Goal: Information Seeking & Learning: Find specific fact

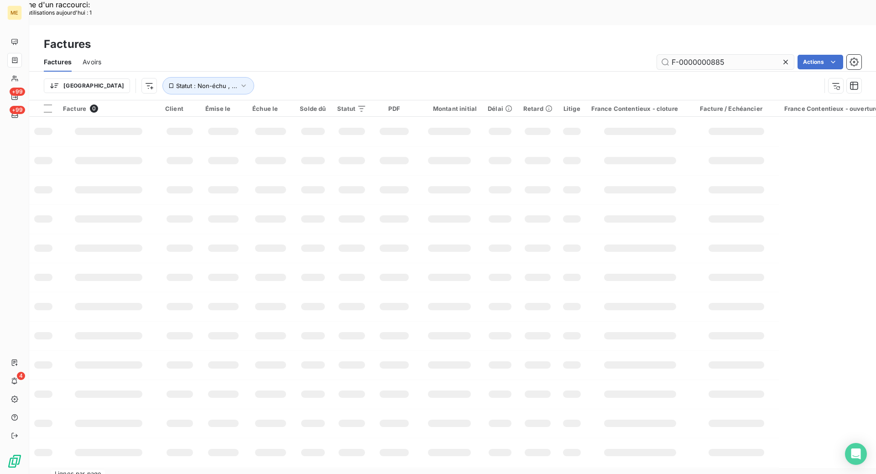
click at [732, 55] on input "F-0000000885" at bounding box center [725, 62] width 137 height 15
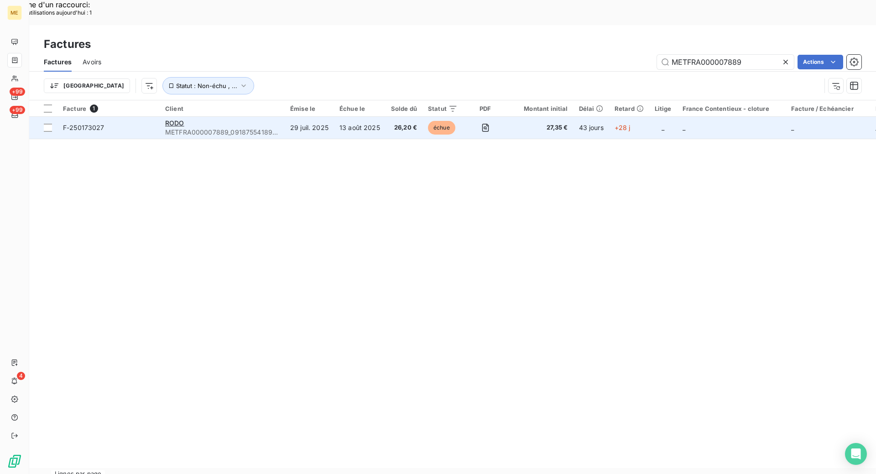
type input "METFRA000007889"
click at [146, 123] on span "F-250173027" at bounding box center [108, 127] width 91 height 9
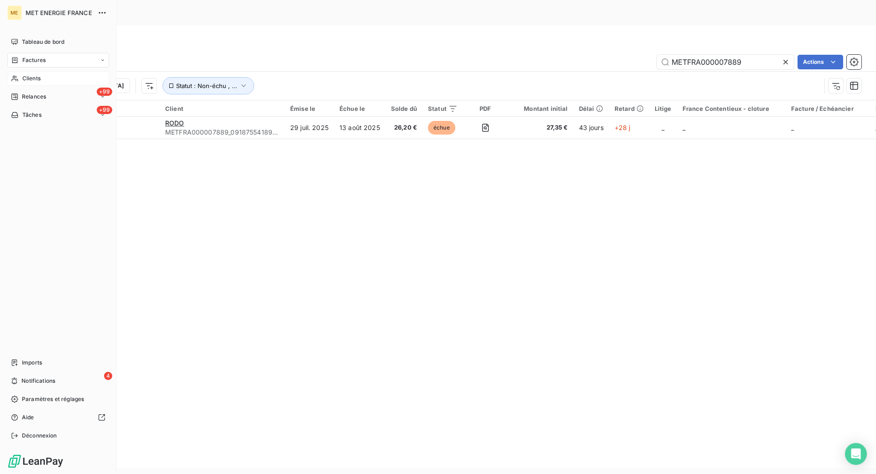
click at [29, 73] on div "Clients" at bounding box center [58, 78] width 102 height 15
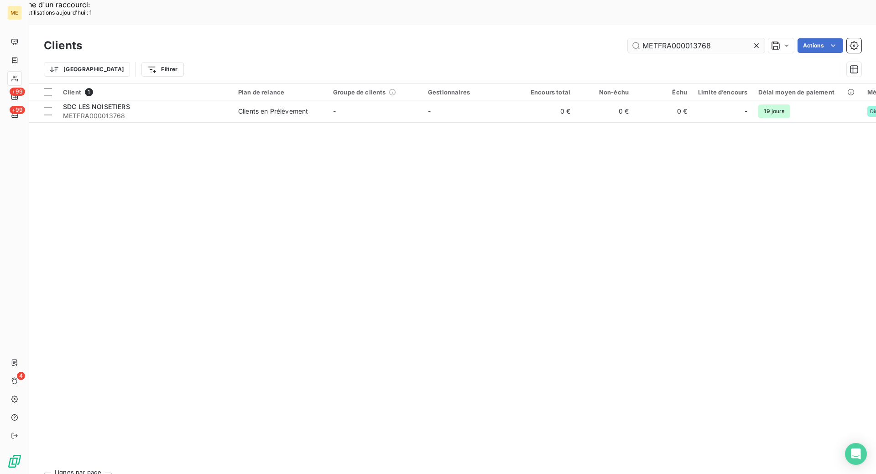
click at [720, 38] on input "METFRA000013768" at bounding box center [696, 45] width 137 height 15
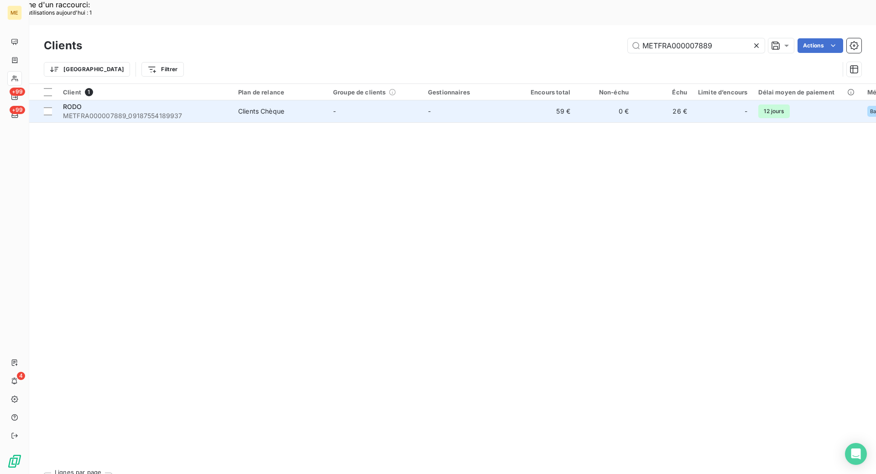
type input "METFRA000007889"
click at [199, 111] on span "METFRA000007889_09187554189937" at bounding box center [145, 115] width 164 height 9
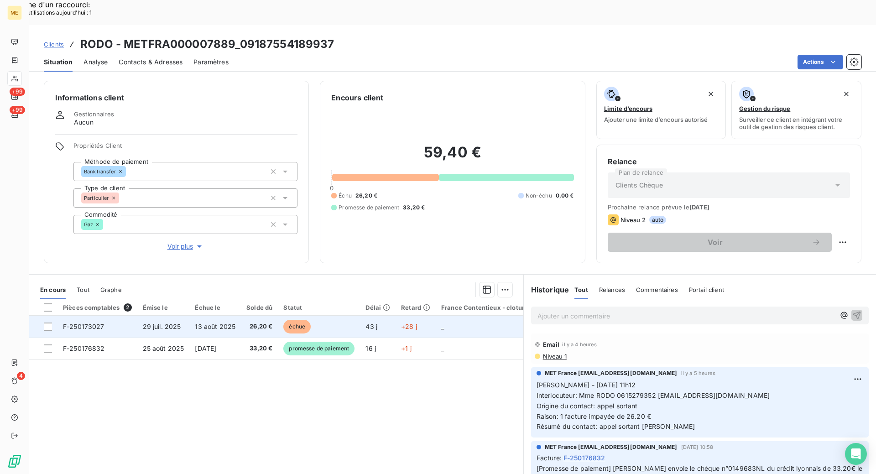
click at [94, 323] on span "F-250173027" at bounding box center [84, 327] width 42 height 8
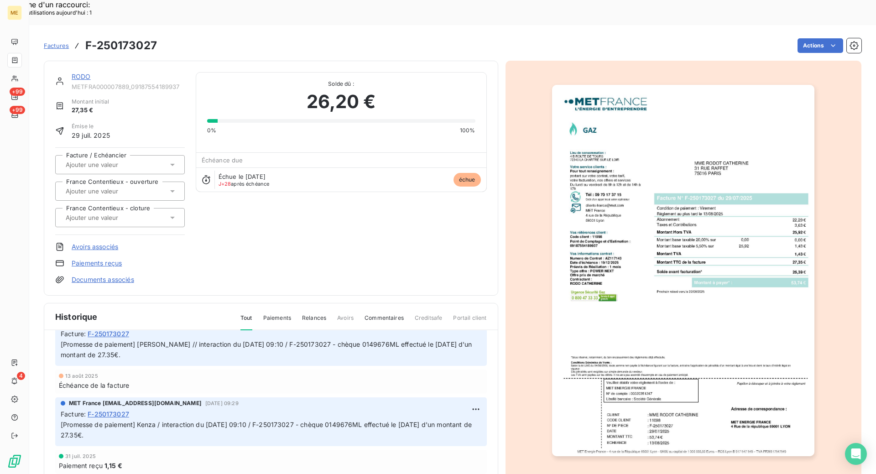
scroll to position [137, 0]
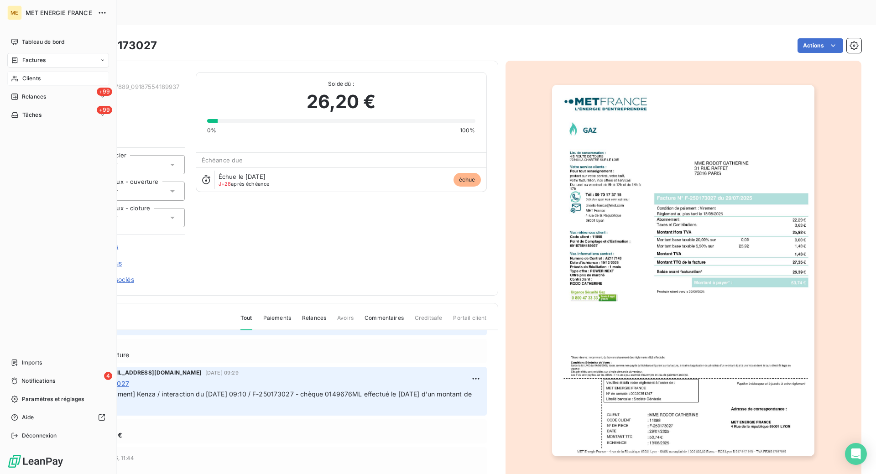
click at [32, 78] on span "Clients" at bounding box center [31, 78] width 18 height 8
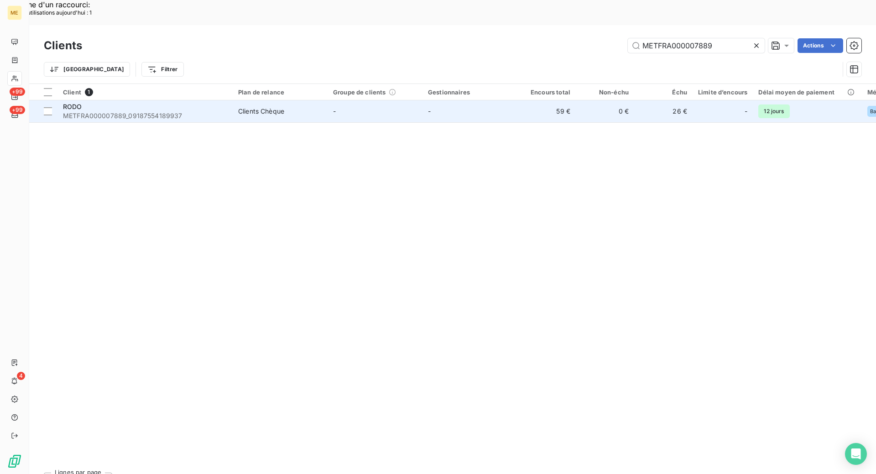
click at [226, 102] on div "RODO" at bounding box center [145, 106] width 164 height 9
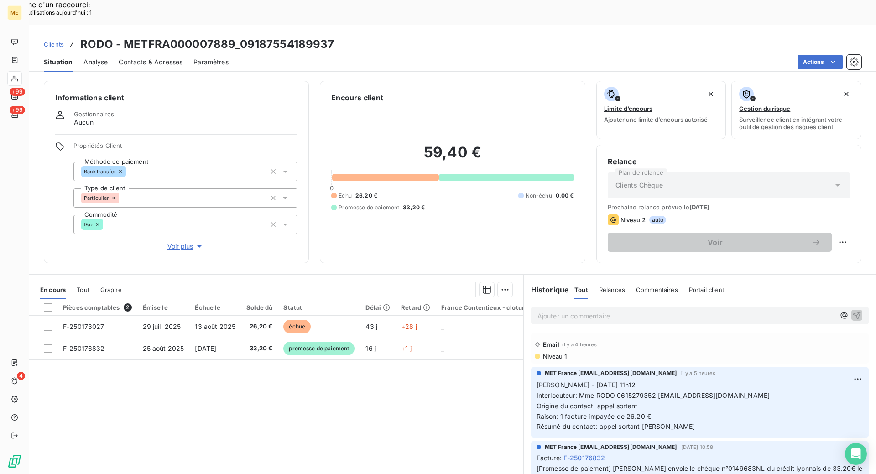
click at [569, 310] on p "Ajouter un commentaire ﻿" at bounding box center [687, 315] width 298 height 11
drag, startPoint x: 761, startPoint y: 371, endPoint x: 577, endPoint y: 367, distance: 183.5
click at [577, 379] on p "[PERSON_NAME] - [DATE] 11h12 Interlocuteur: Mme RODO 0615279352 [EMAIL_ADDRESS]…" at bounding box center [700, 405] width 327 height 52
copy span "Mme RODO 0615279352 [EMAIL_ADDRESS][DOMAIN_NAME]"
drag, startPoint x: 662, startPoint y: 291, endPoint x: 707, endPoint y: 288, distance: 45.2
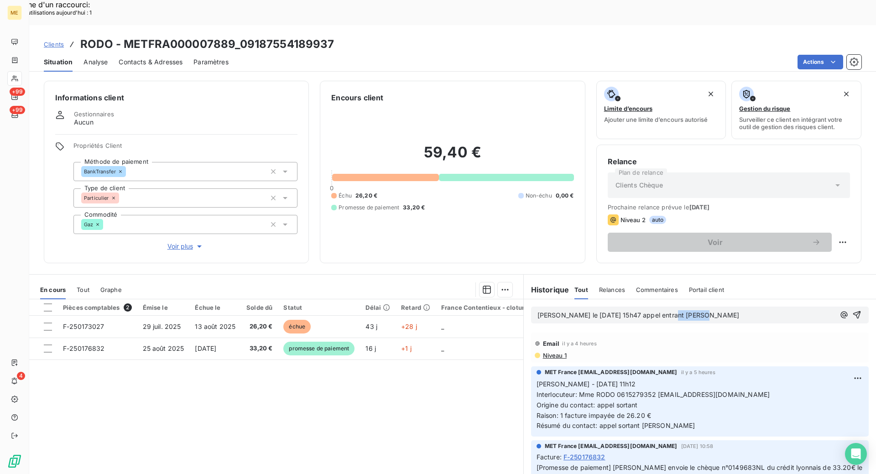
click at [707, 310] on p "[PERSON_NAME] le [DATE] 15h47 appel entrant [PERSON_NAME]" at bounding box center [687, 315] width 298 height 10
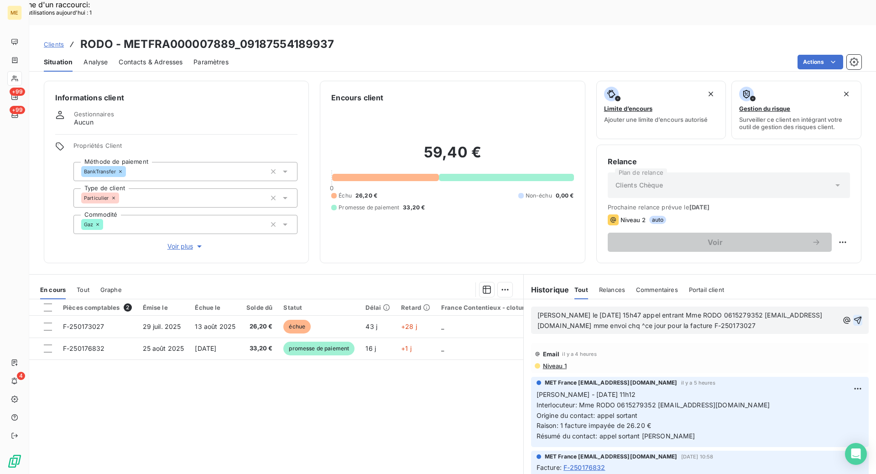
click at [854, 317] on icon "button" at bounding box center [858, 321] width 8 height 8
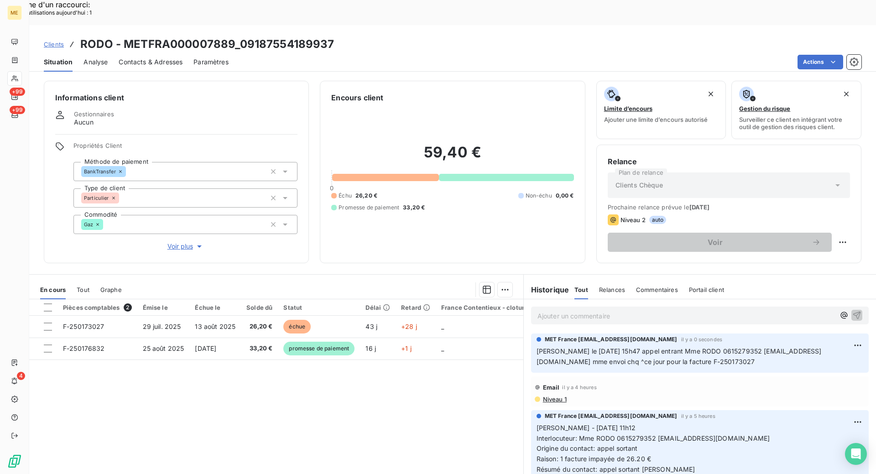
click at [14, 77] on icon at bounding box center [15, 78] width 8 height 7
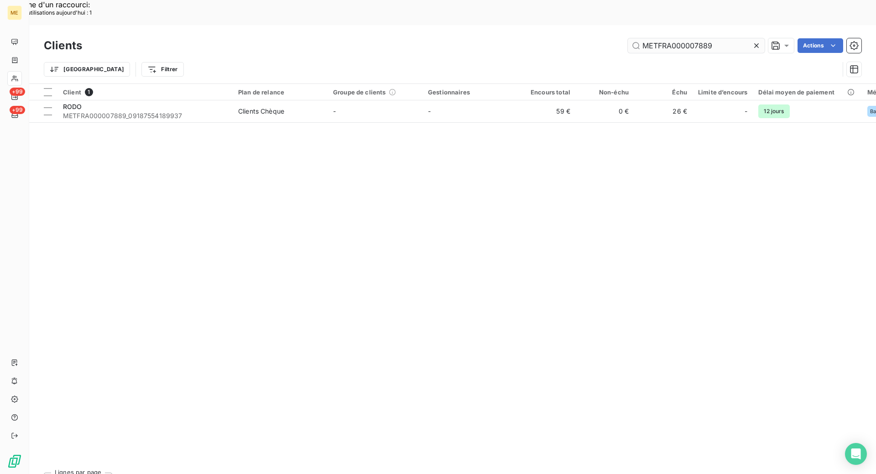
click at [734, 38] on input "METFRA000007889" at bounding box center [696, 45] width 137 height 15
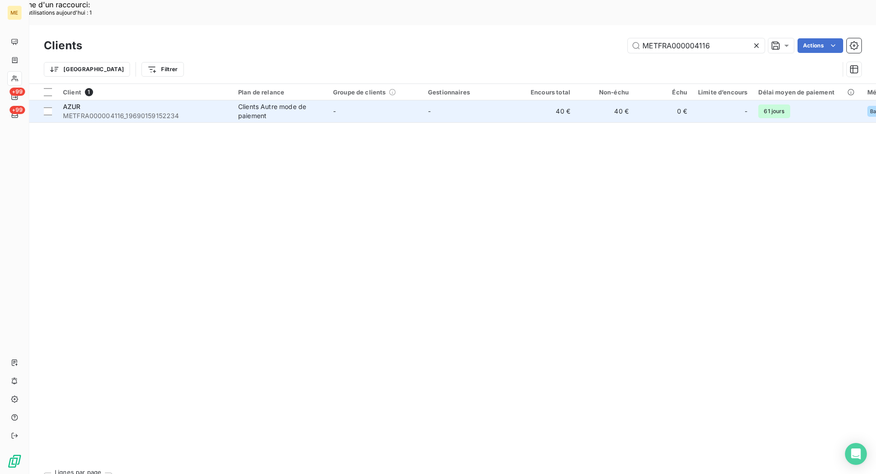
type input "METFRA000004116"
click at [217, 111] on span "METFRA000004116_19690159152234" at bounding box center [145, 115] width 164 height 9
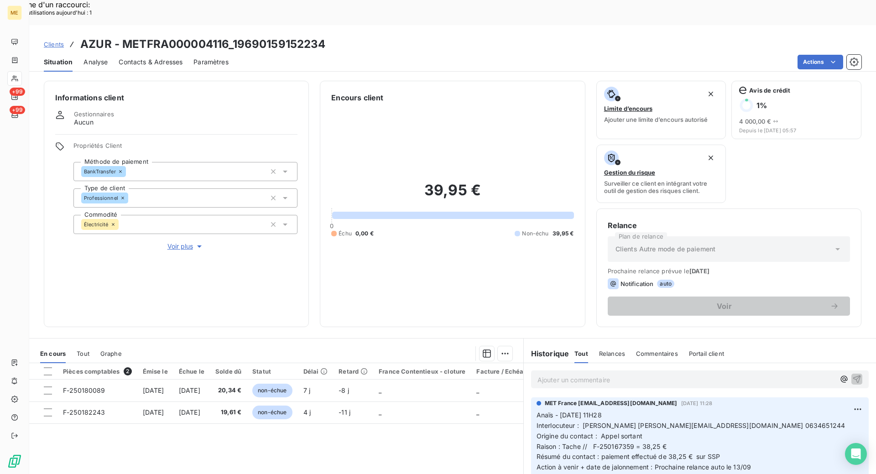
click at [15, 78] on icon at bounding box center [15, 78] width 8 height 7
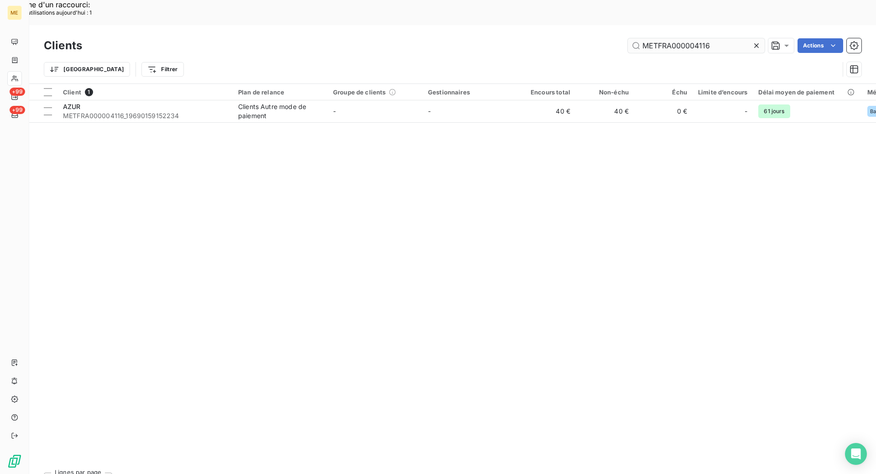
click at [717, 38] on input "METFRA000004116" at bounding box center [696, 45] width 137 height 15
click at [719, 38] on input "METFRA000004116" at bounding box center [696, 45] width 137 height 15
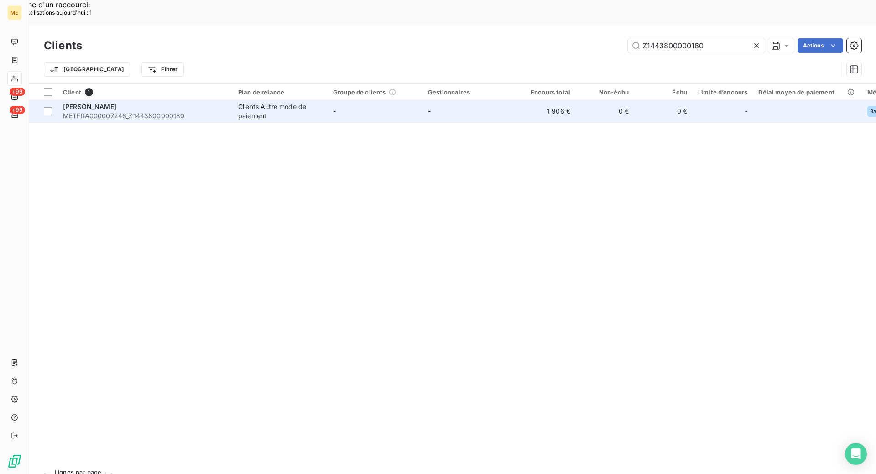
type input "Z1443800000180"
click at [193, 111] on span "METFRA000007246_Z1443800000180" at bounding box center [145, 115] width 164 height 9
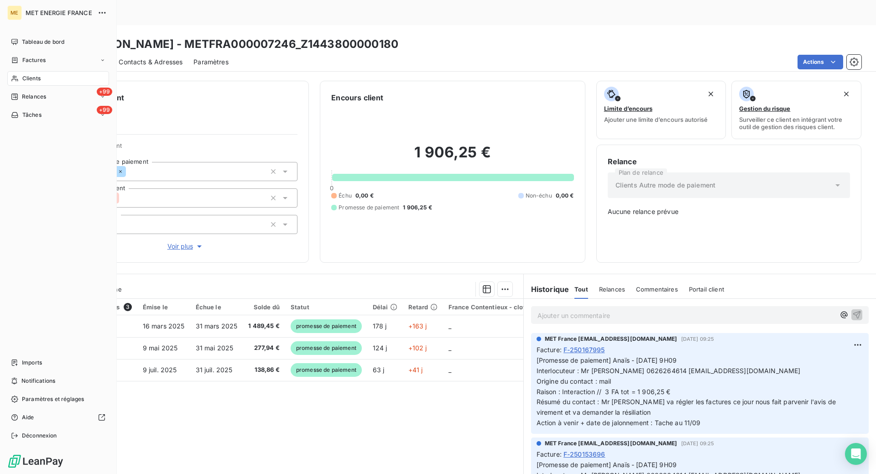
click at [41, 76] on div "Clients" at bounding box center [58, 78] width 102 height 15
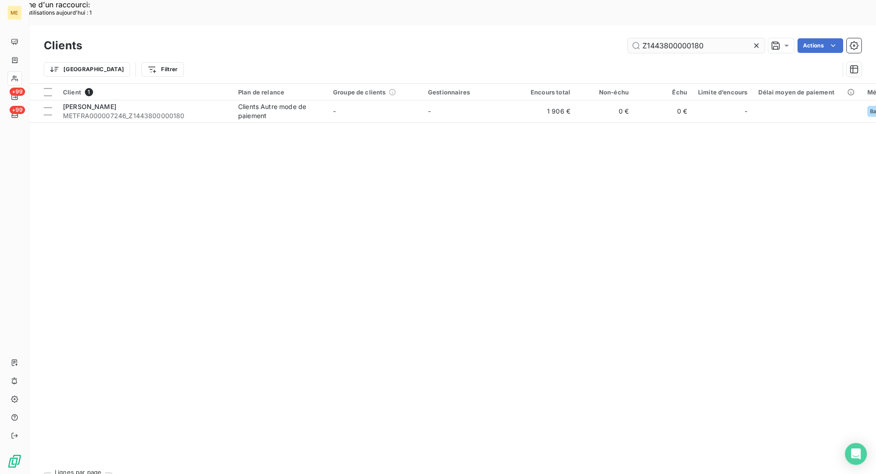
click at [719, 38] on input "Z1443800000180" at bounding box center [696, 45] width 137 height 15
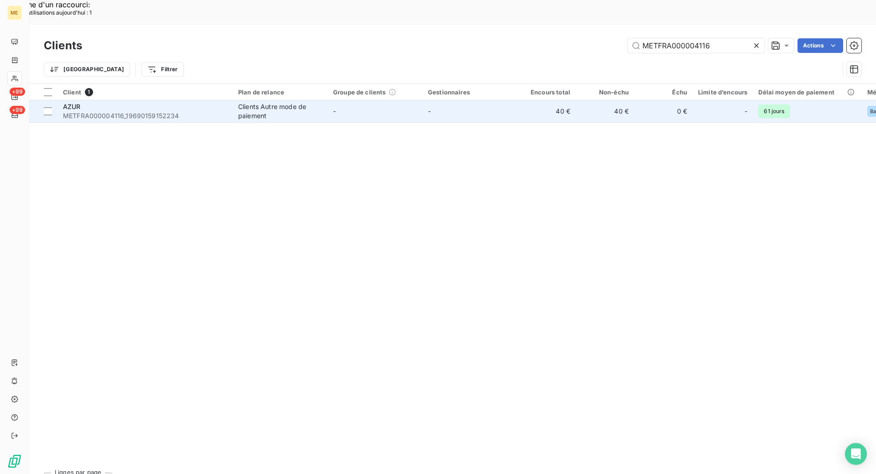
type input "METFRA000004116"
click at [201, 111] on span "METFRA000004116_19690159152234" at bounding box center [145, 115] width 164 height 9
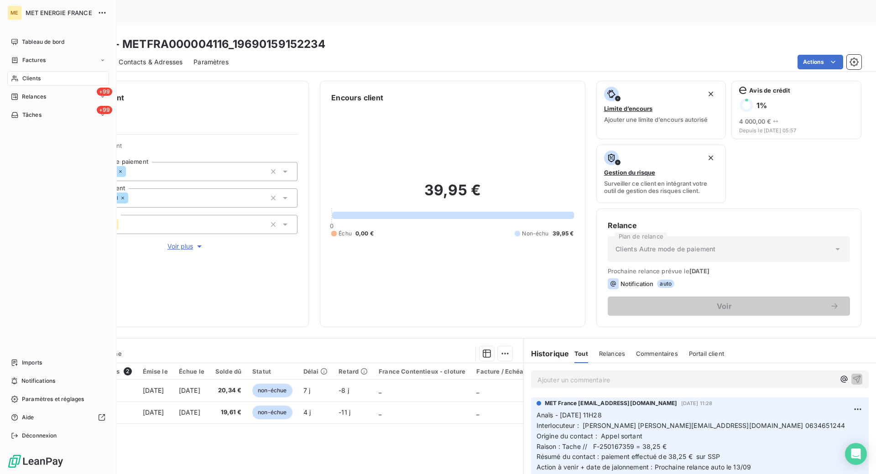
click at [25, 78] on span "Clients" at bounding box center [31, 78] width 18 height 8
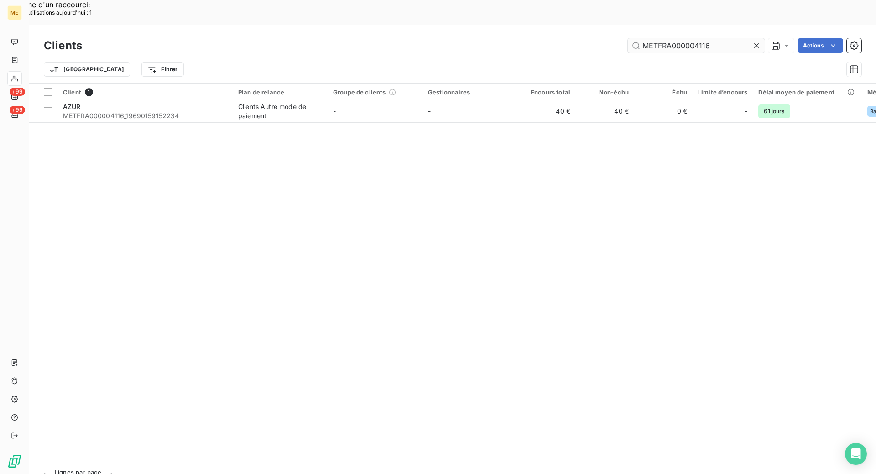
click at [721, 38] on input "METFRA000004116" at bounding box center [696, 45] width 137 height 15
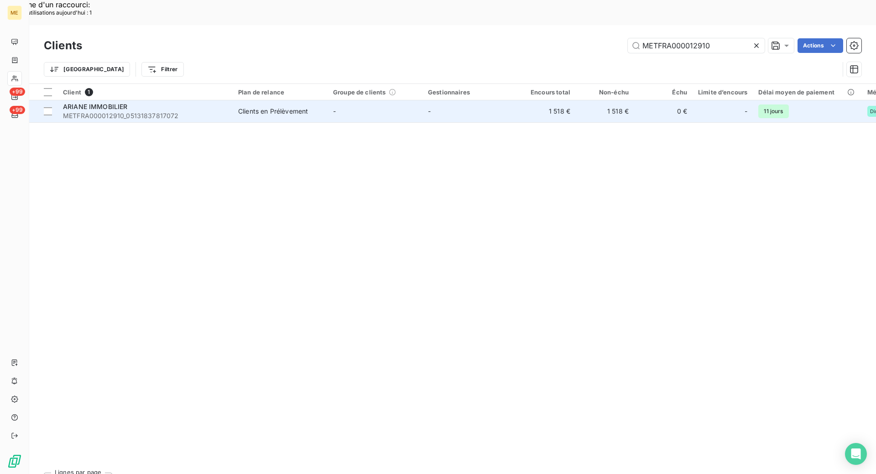
type input "METFRA000012910"
click at [206, 111] on span "METFRA000012910_05131837817072" at bounding box center [145, 115] width 164 height 9
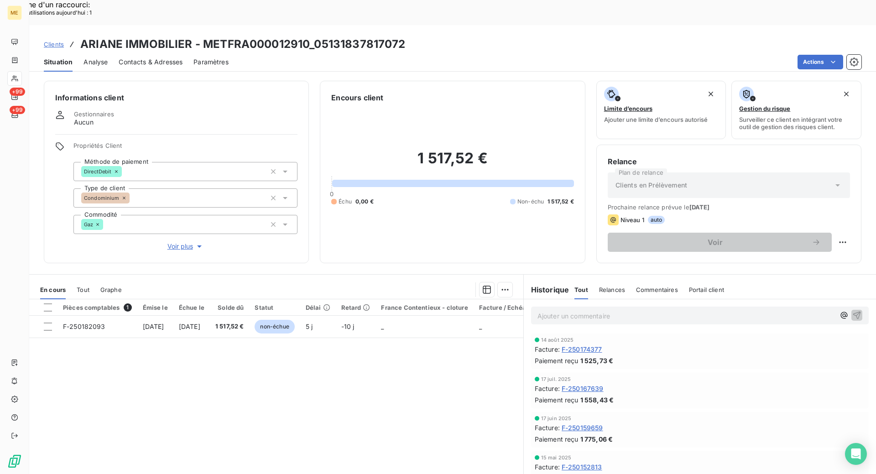
click at [583, 345] on span "F-250174377" at bounding box center [582, 350] width 41 height 10
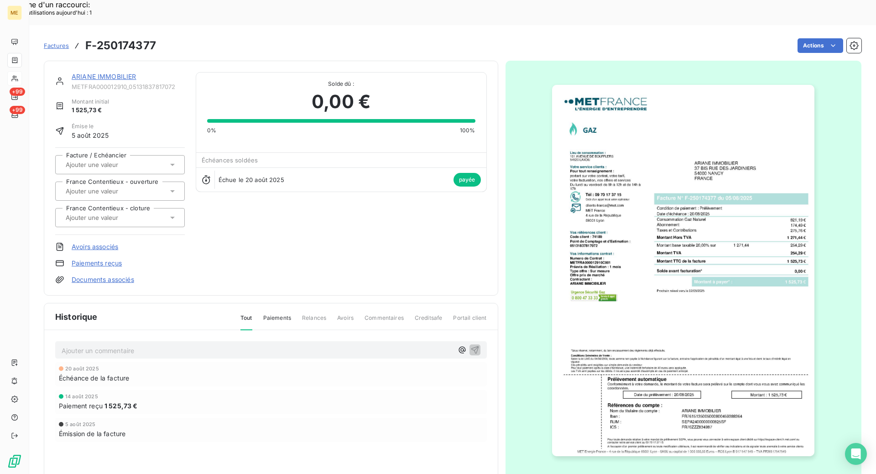
click at [634, 274] on img "button" at bounding box center [683, 270] width 262 height 371
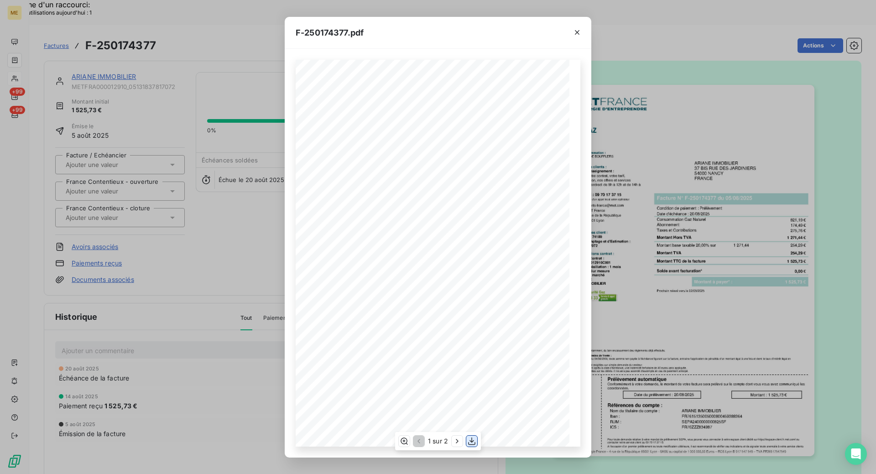
click at [471, 446] on icon "button" at bounding box center [471, 441] width 9 height 9
click at [581, 35] on icon "button" at bounding box center [577, 32] width 9 height 9
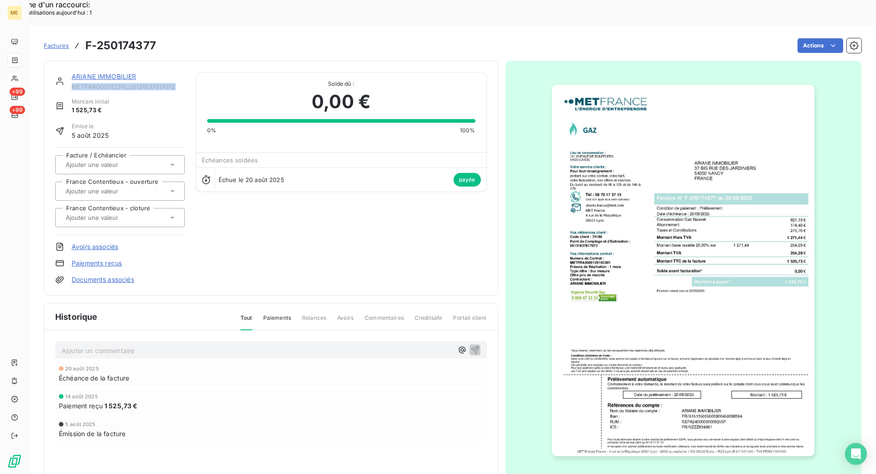
drag, startPoint x: 181, startPoint y: 62, endPoint x: 69, endPoint y: 60, distance: 112.3
click at [69, 72] on div "ARIANE IMMOBILIER METFRA000012910_05131837817072" at bounding box center [120, 81] width 130 height 18
copy span "METFRA000012910_05131837817072"
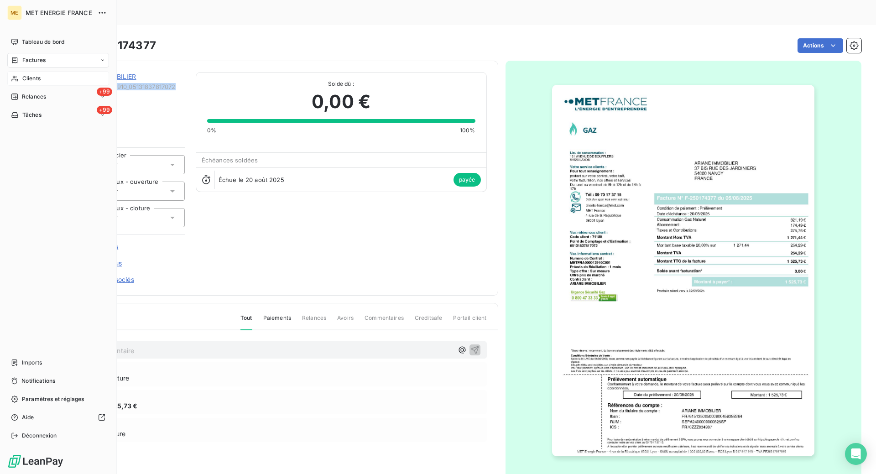
click at [21, 79] on div "Clients" at bounding box center [58, 78] width 102 height 15
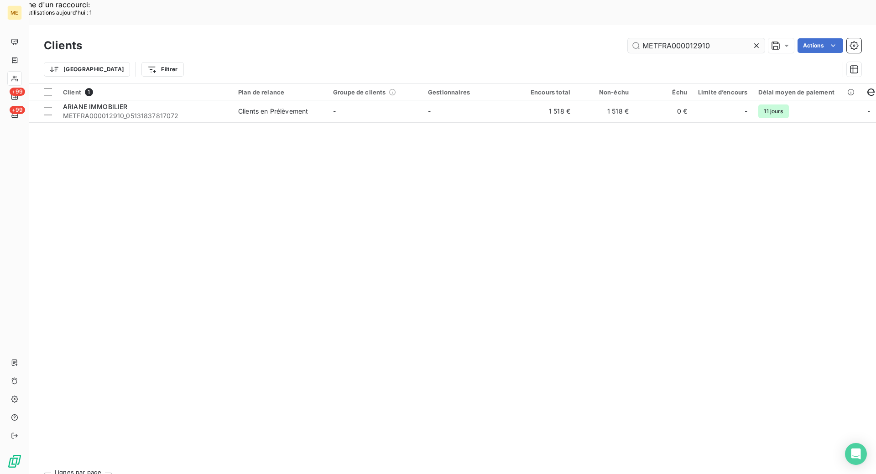
click at [728, 38] on input "METFRA000012910" at bounding box center [696, 45] width 137 height 15
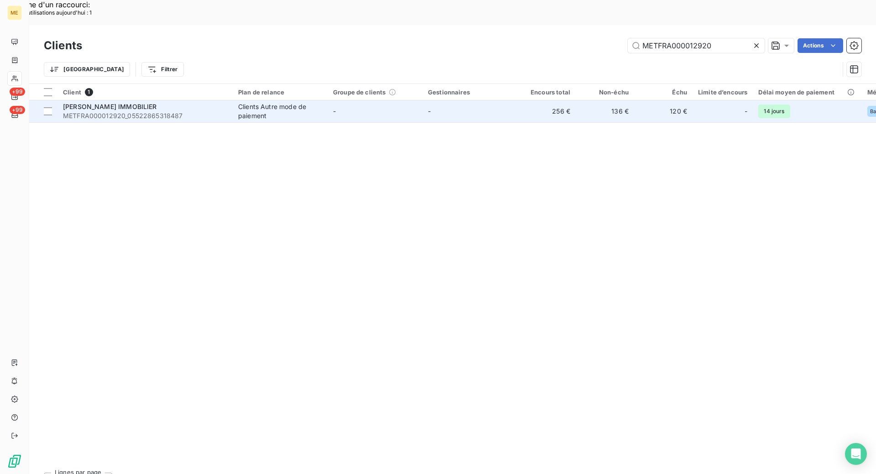
type input "METFRA000012920"
click at [224, 111] on span "METFRA000012920_05522865318487" at bounding box center [145, 115] width 164 height 9
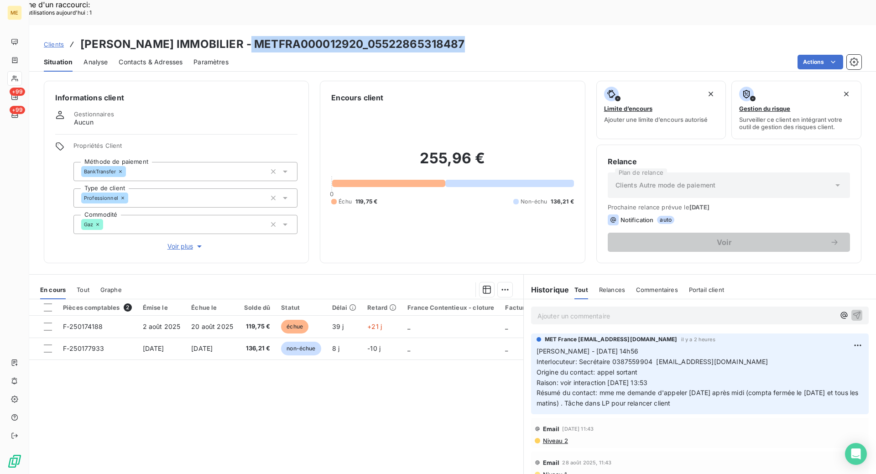
drag, startPoint x: 462, startPoint y: 19, endPoint x: 246, endPoint y: 19, distance: 216.3
click at [246, 36] on div "Clients [PERSON_NAME] IMMOBILIER - METFRA000012920_05522865318487" at bounding box center [452, 44] width 847 height 16
copy h3 "METFRA000012920_05522865318487"
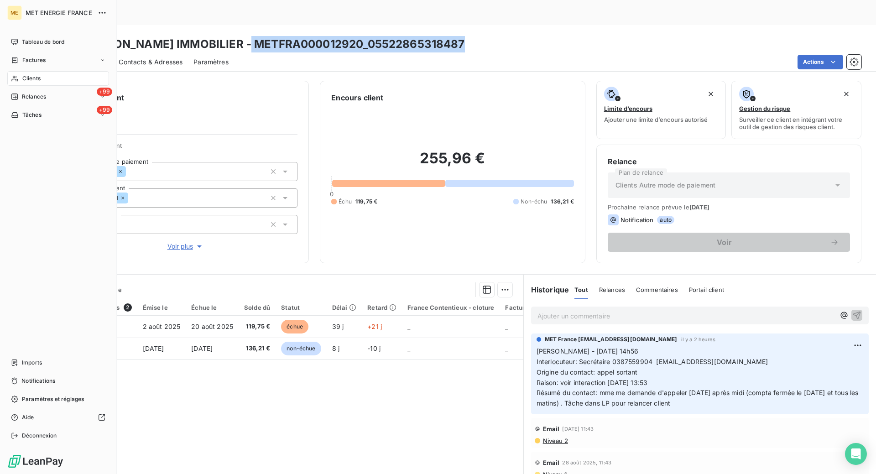
click at [29, 81] on span "Clients" at bounding box center [31, 78] width 18 height 8
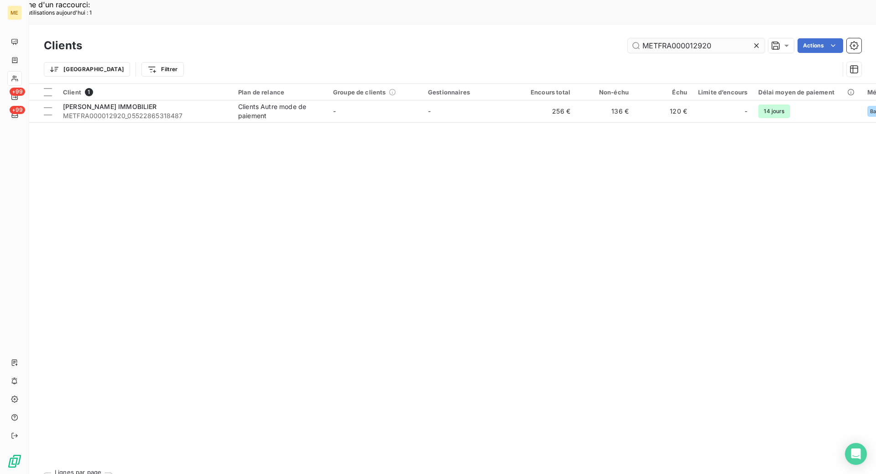
click at [726, 38] on input "METFRA000012920" at bounding box center [696, 45] width 137 height 15
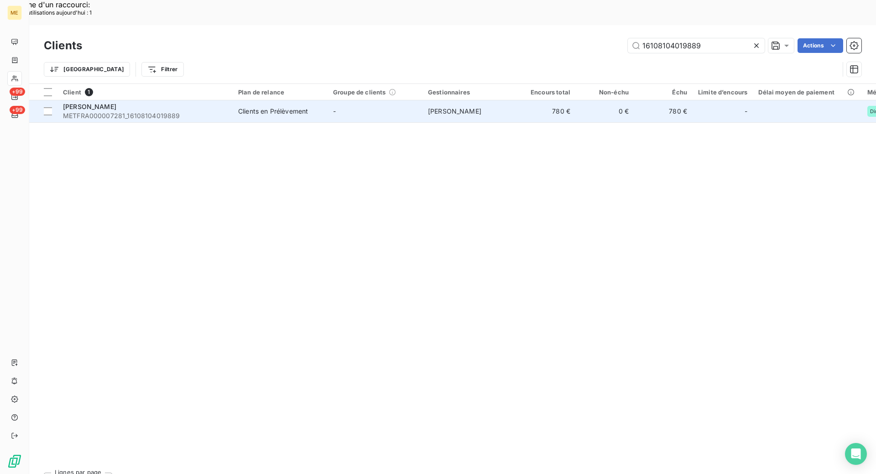
type input "16108104019889"
click at [203, 111] on span "METFRA000007281_16108104019889" at bounding box center [145, 115] width 164 height 9
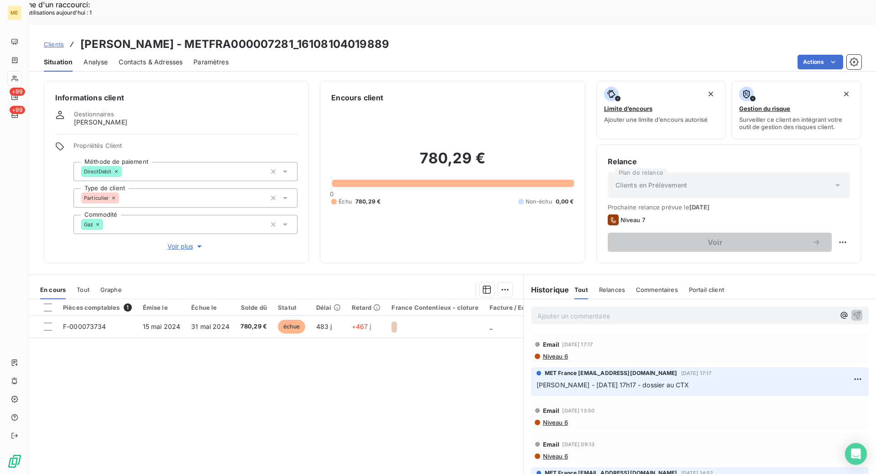
click at [178, 242] on span "Voir plus" at bounding box center [185, 246] width 37 height 9
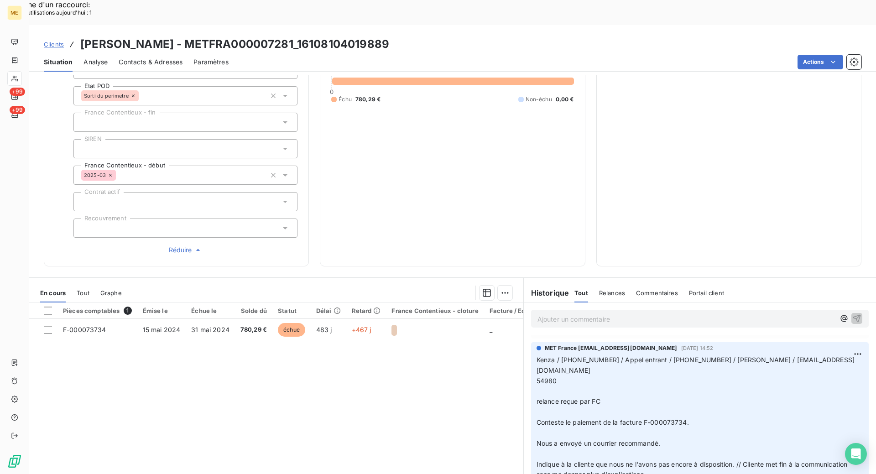
scroll to position [137, 0]
